Goal: Navigation & Orientation: Find specific page/section

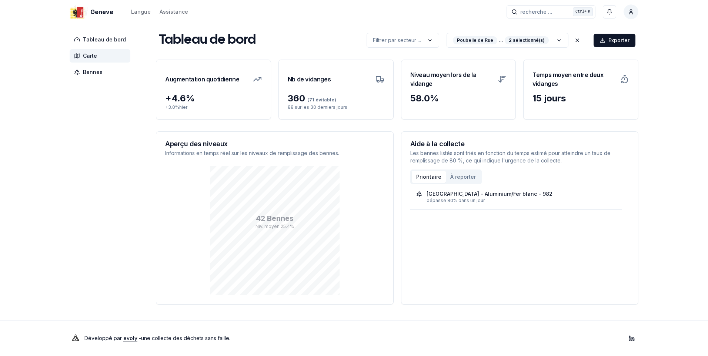
click at [100, 59] on span "Carte" at bounding box center [100, 55] width 61 height 13
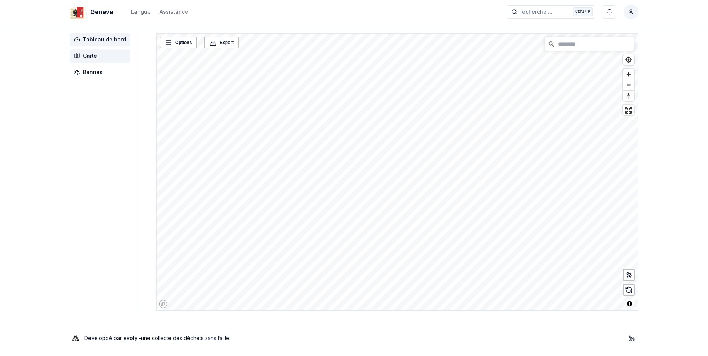
click at [97, 37] on span "Tableau de bord" at bounding box center [104, 39] width 43 height 7
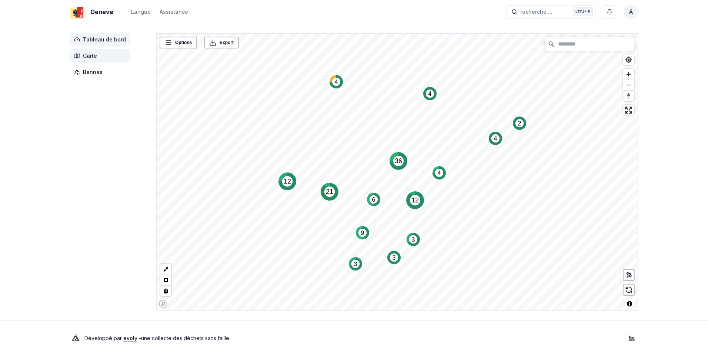
click at [97, 39] on span "Tableau de bord" at bounding box center [104, 39] width 43 height 7
click at [90, 56] on span "Carte" at bounding box center [90, 55] width 14 height 7
click at [95, 42] on span "Tableau de bord" at bounding box center [104, 39] width 43 height 7
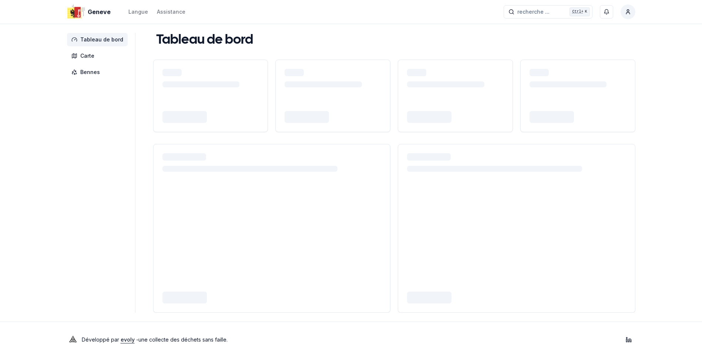
click at [96, 33] on span "Tableau de bord" at bounding box center [97, 39] width 61 height 13
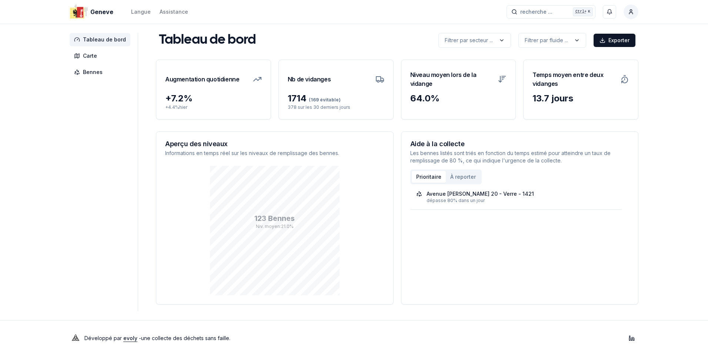
click at [441, 136] on div "Aide à la collecte Les bennes listés sont triés en fonction du temps estimé pou…" at bounding box center [519, 152] width 237 height 41
click at [90, 53] on span "Carte" at bounding box center [90, 55] width 14 height 7
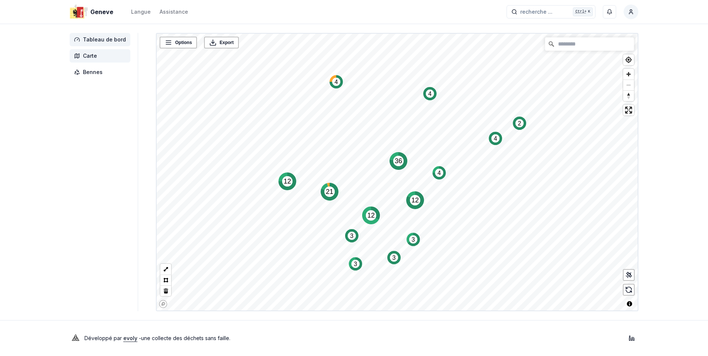
click at [102, 34] on span "Tableau de bord" at bounding box center [100, 39] width 61 height 13
